Goal: Information Seeking & Learning: Learn about a topic

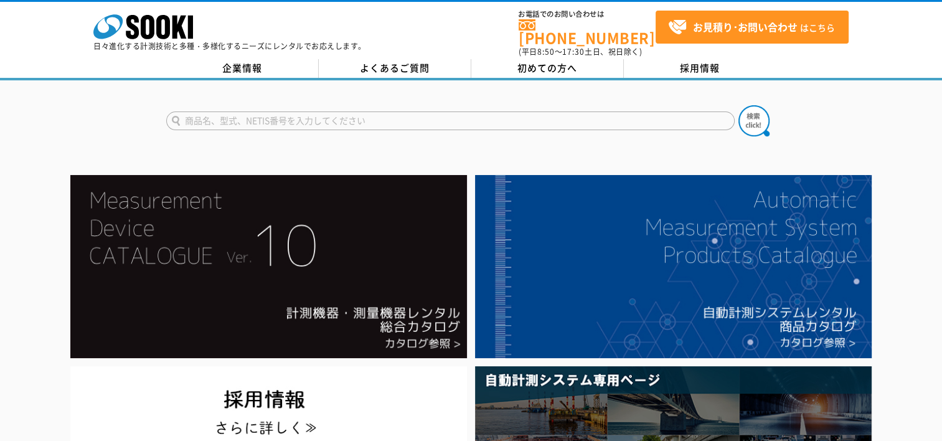
click at [366, 112] on input "text" at bounding box center [450, 120] width 569 height 19
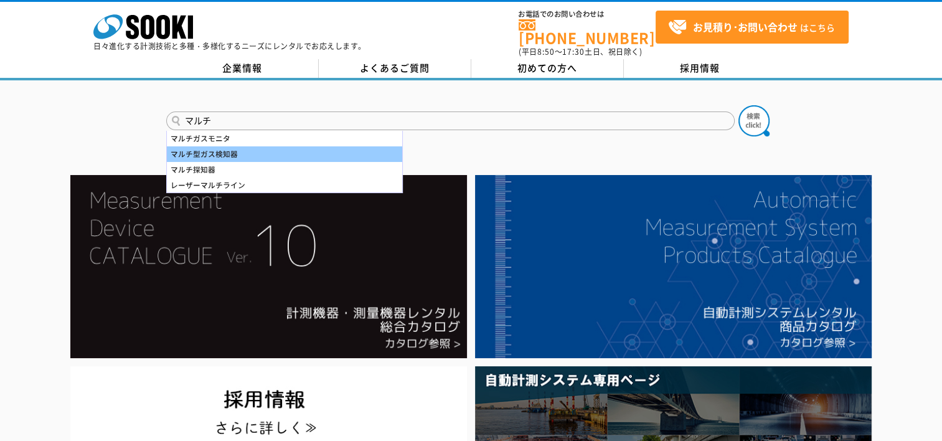
click at [307, 149] on div "マルチ型ガス検知器" at bounding box center [284, 154] width 235 height 16
type input "マルチ型ガス検知器"
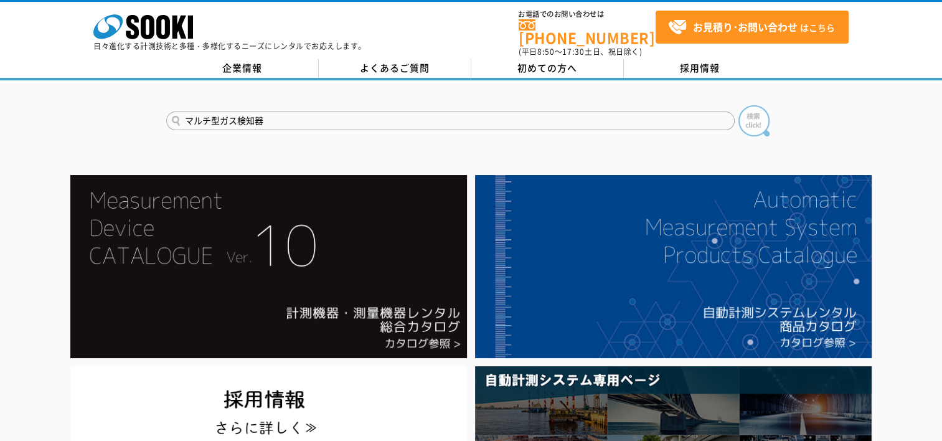
click at [755, 118] on img at bounding box center [754, 120] width 31 height 31
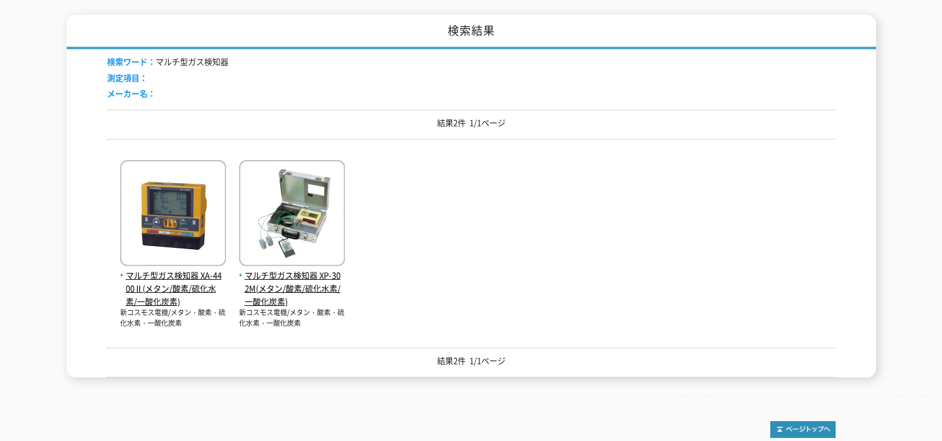
scroll to position [187, 0]
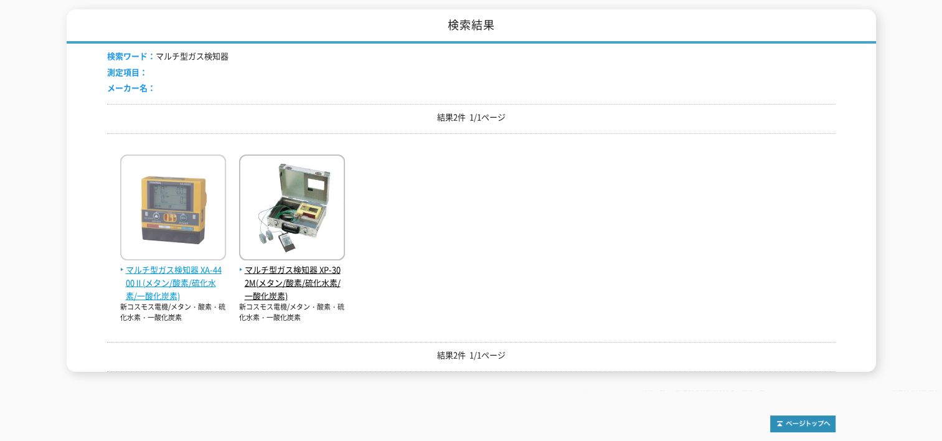
click at [185, 215] on img at bounding box center [173, 208] width 106 height 109
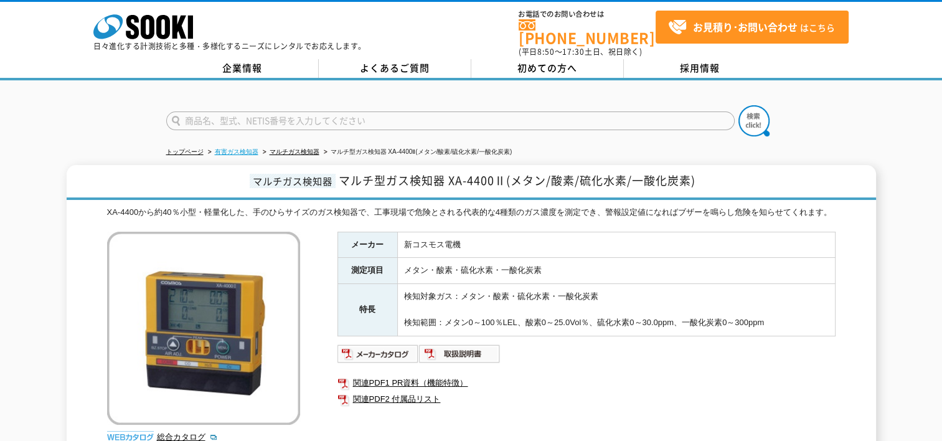
click at [232, 148] on link "有害ガス検知器" at bounding box center [237, 151] width 44 height 7
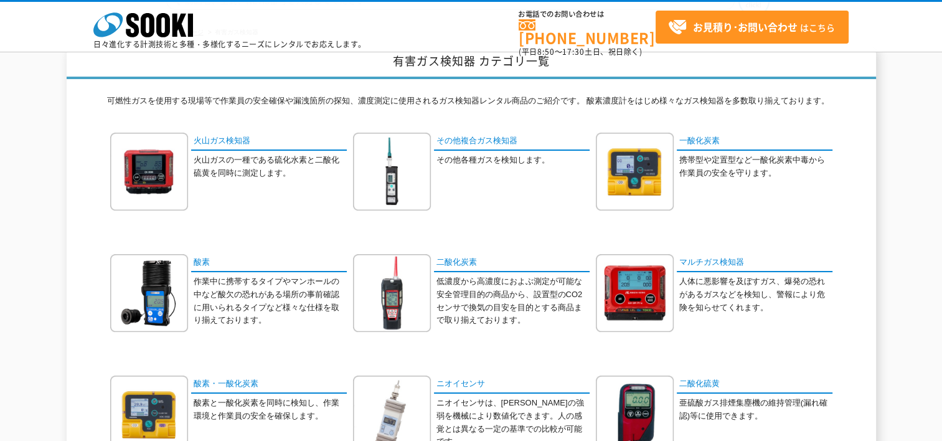
scroll to position [187, 0]
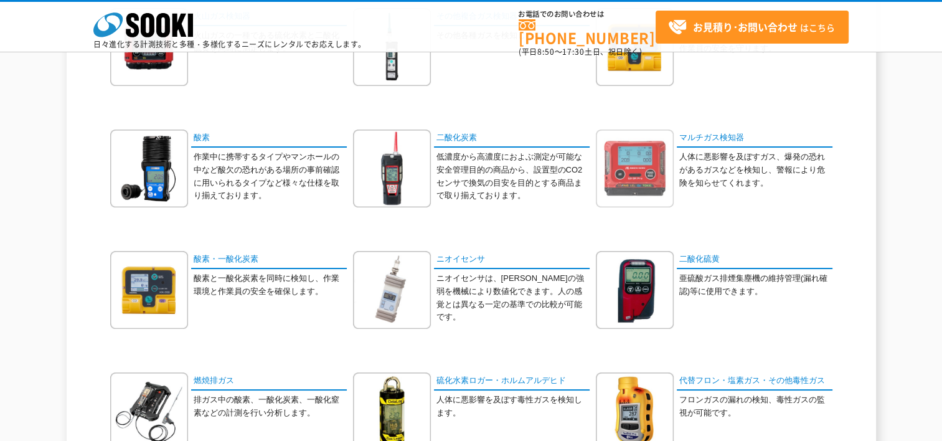
click at [637, 182] on img at bounding box center [635, 169] width 78 height 78
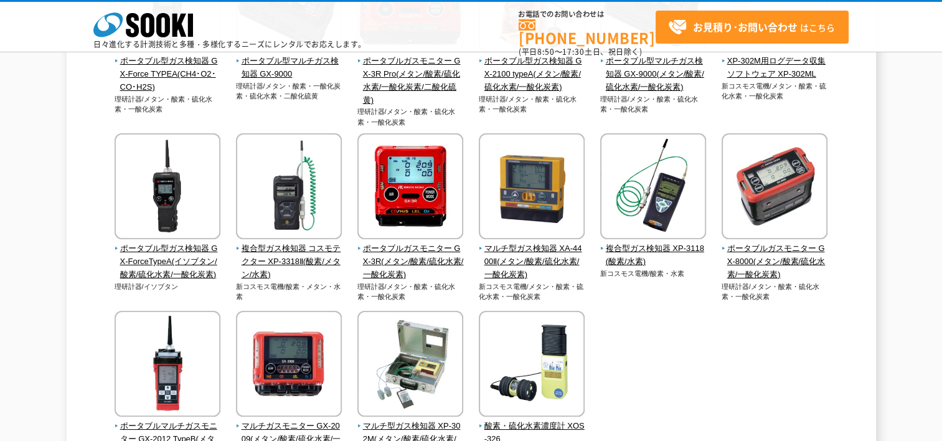
scroll to position [311, 0]
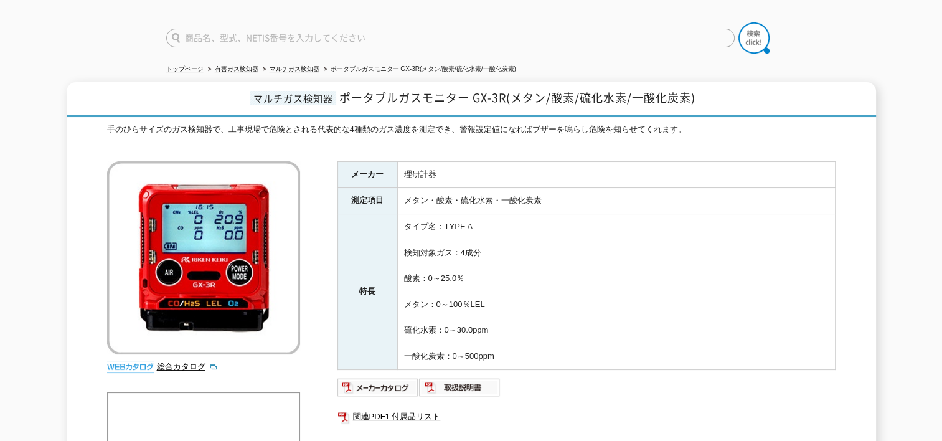
scroll to position [62, 0]
